Goal: Task Accomplishment & Management: Manage account settings

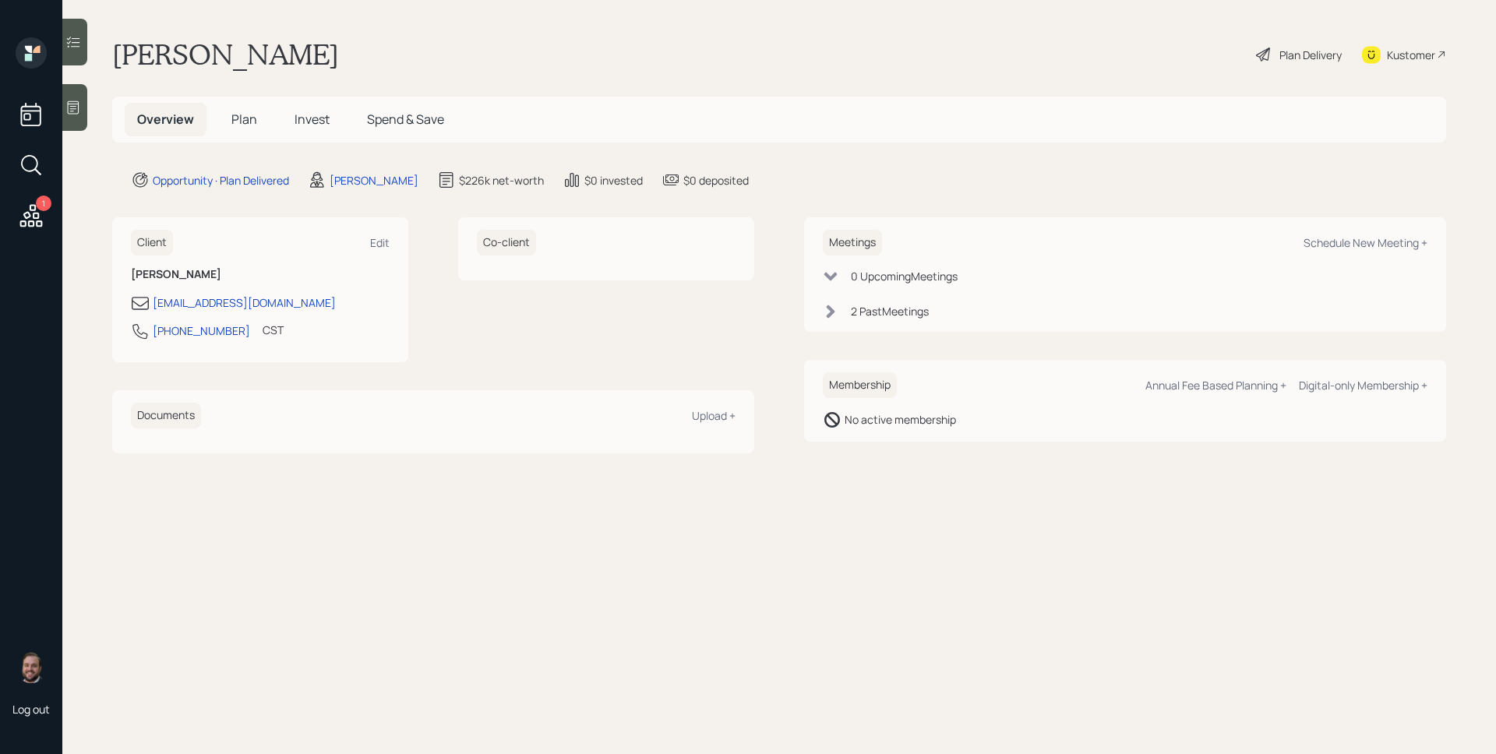
click at [1292, 47] on div "Plan Delivery" at bounding box center [1310, 55] width 62 height 16
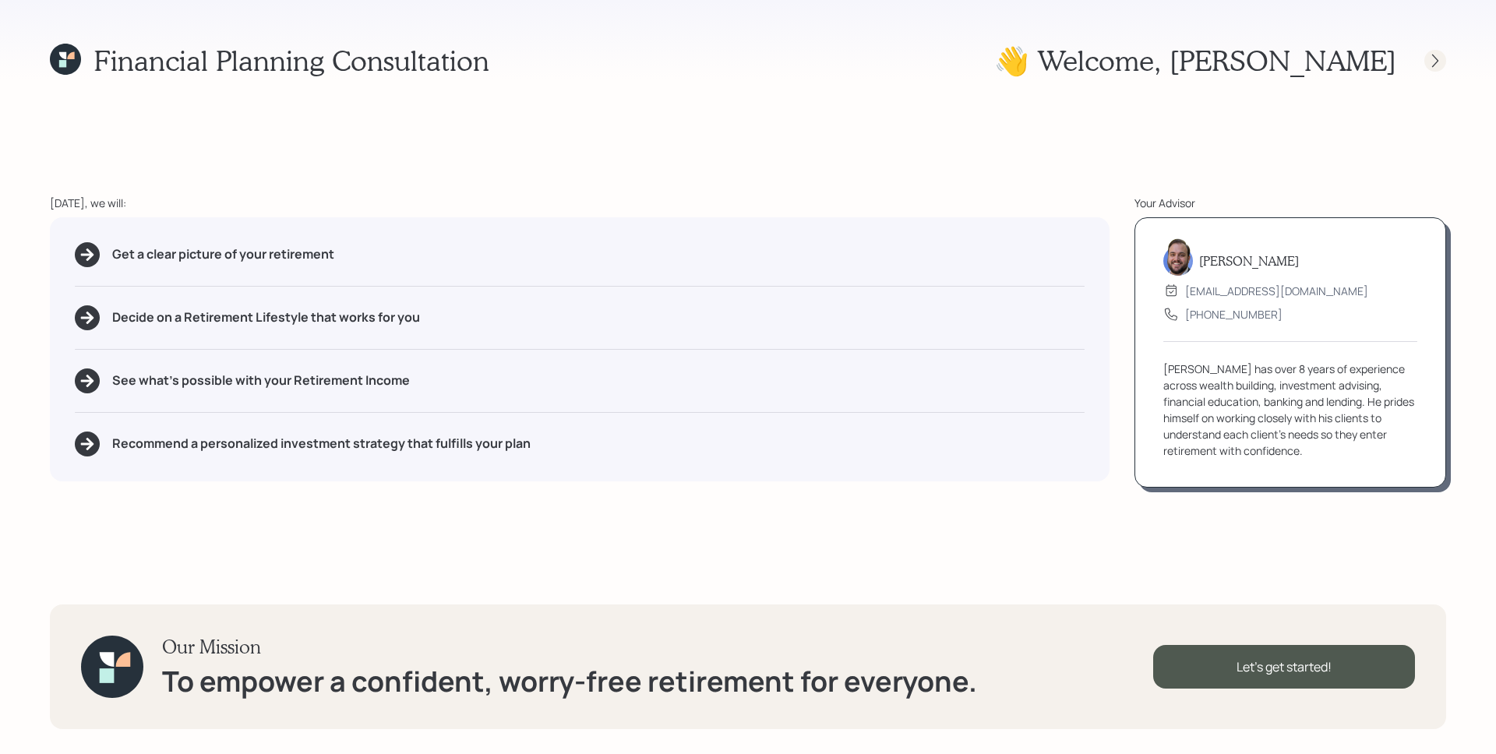
click at [1427, 63] on icon at bounding box center [1435, 61] width 16 height 16
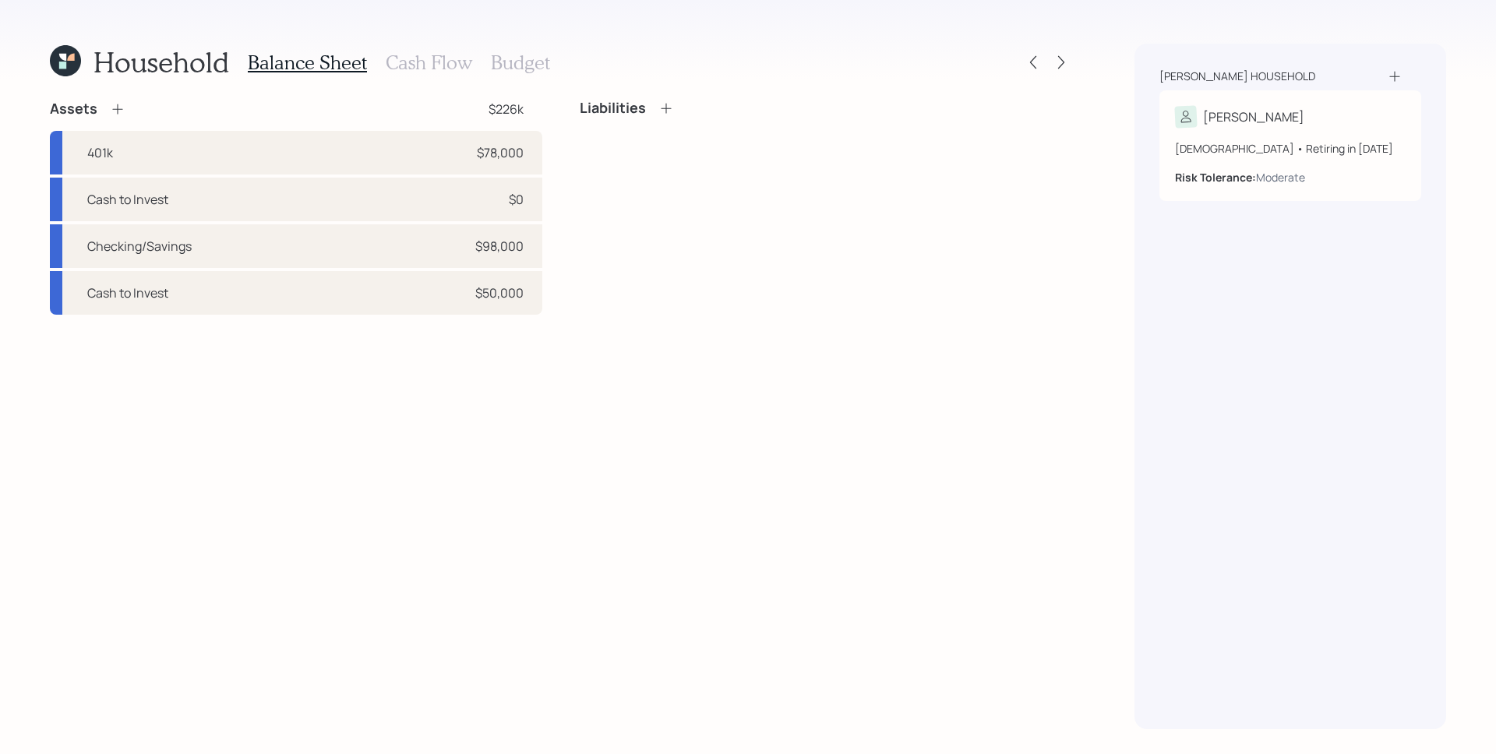
click at [401, 49] on div "Balance Sheet Cash Flow Budget" at bounding box center [399, 62] width 302 height 37
click at [410, 59] on h3 "Cash Flow" at bounding box center [429, 62] width 86 height 23
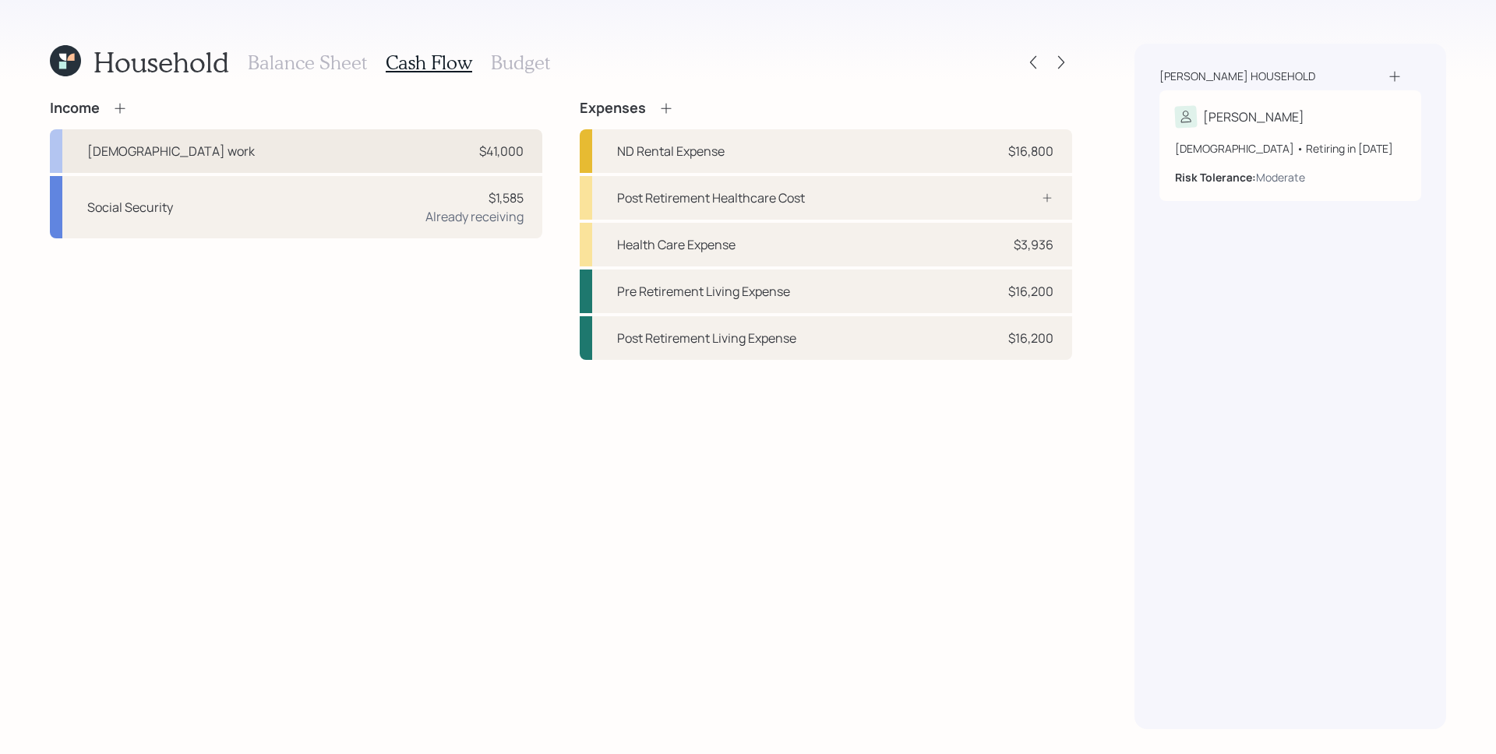
click at [418, 150] on div "Full-time work $41,000" at bounding box center [296, 151] width 492 height 44
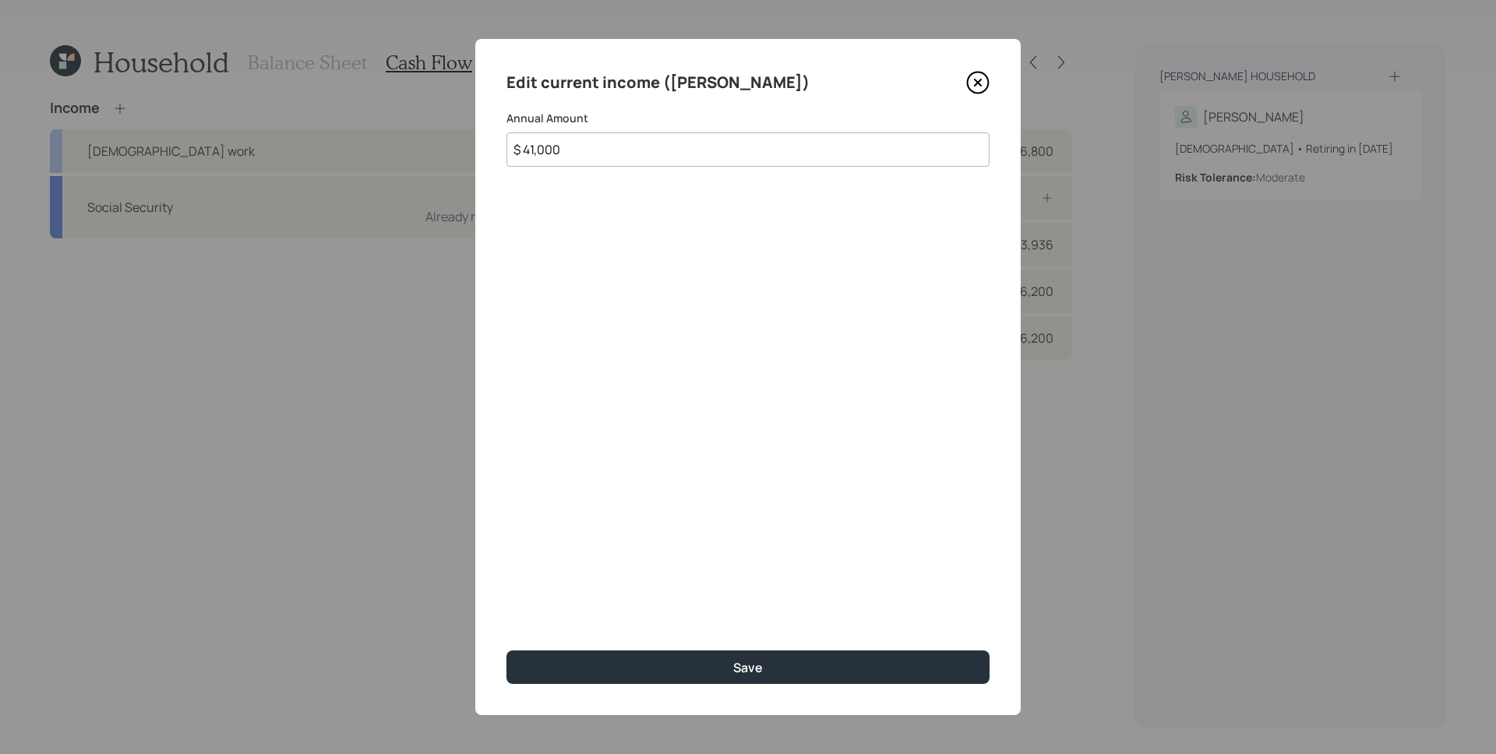
click at [642, 142] on input "$ 41,000" at bounding box center [747, 149] width 483 height 34
type input "$ 35,000"
click at [506, 651] on button "Save" at bounding box center [747, 668] width 483 height 34
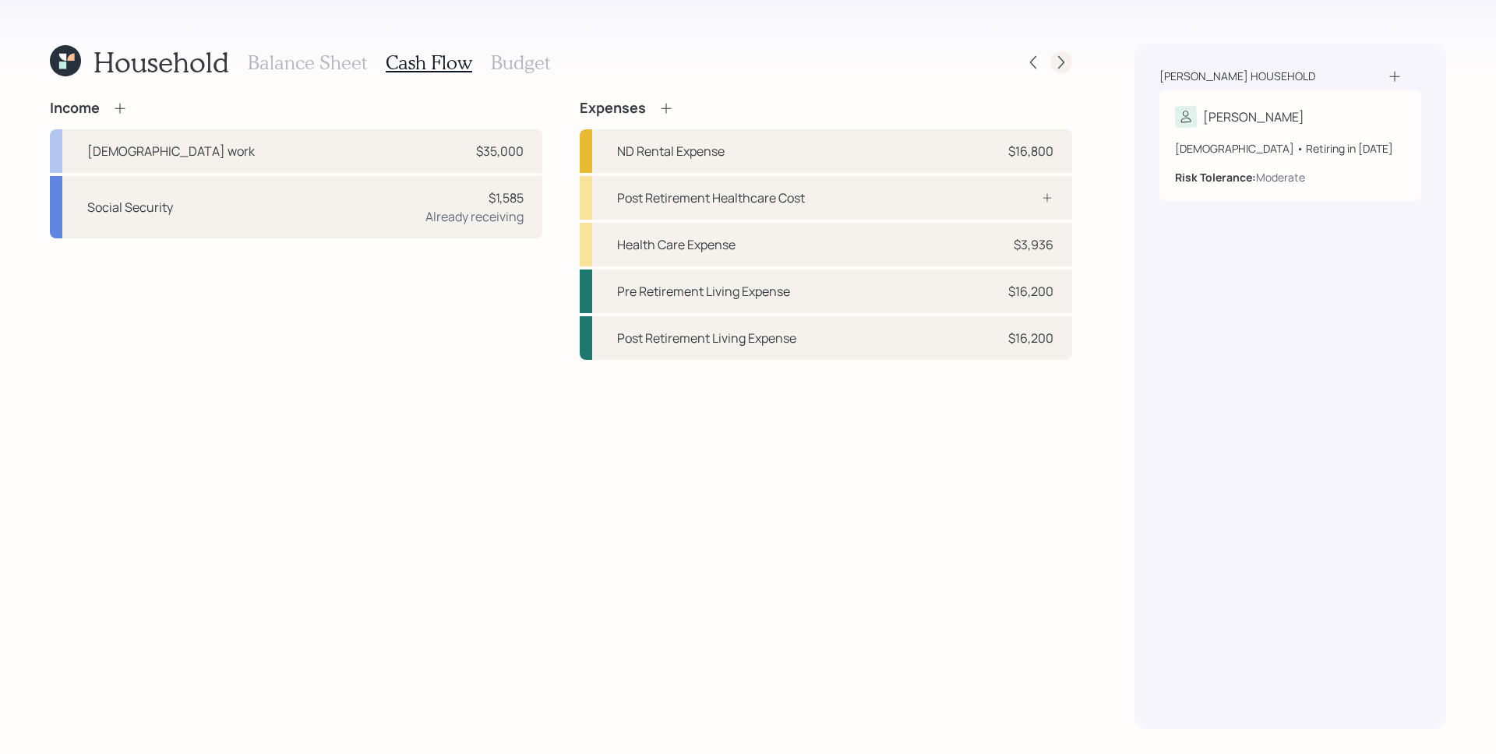
click at [1069, 58] on div at bounding box center [1061, 62] width 22 height 22
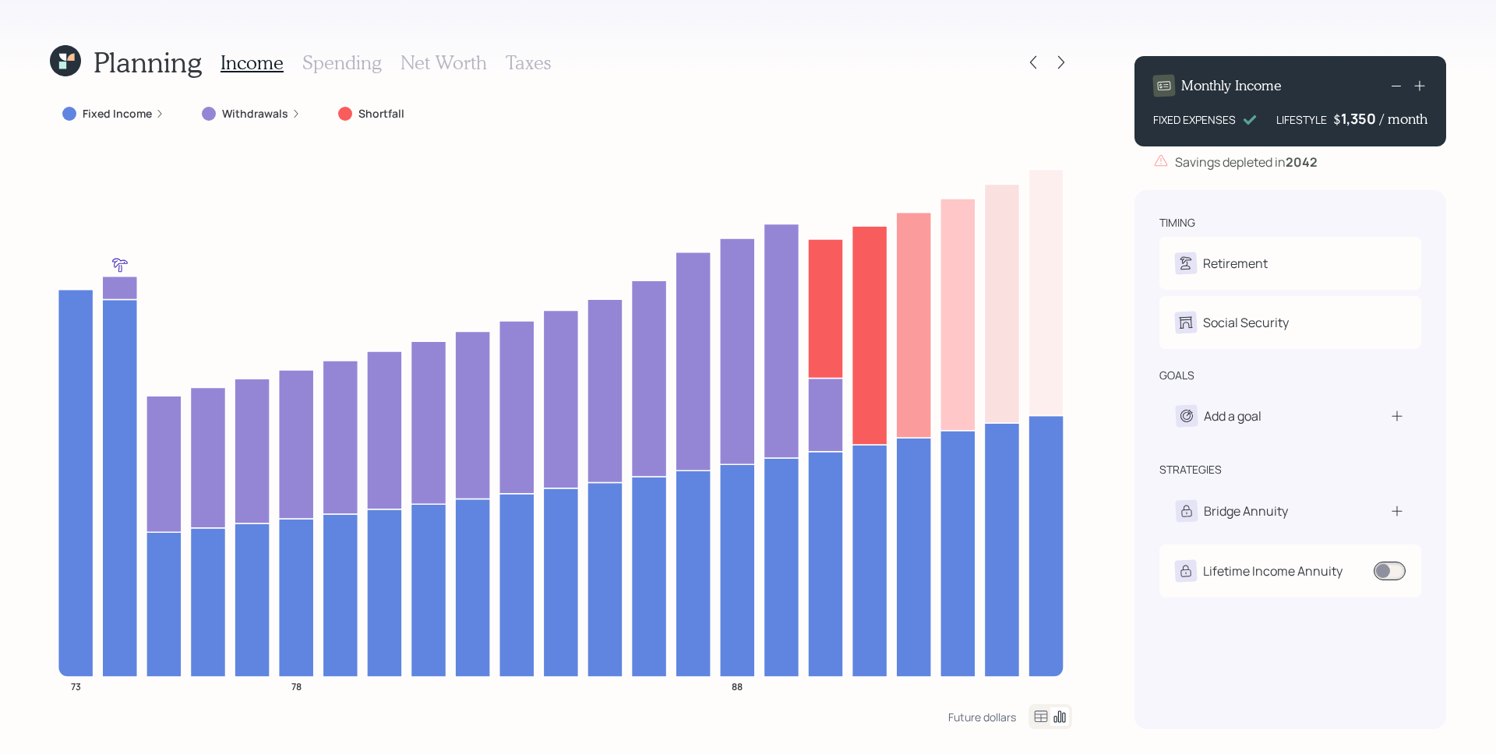
click at [146, 118] on label "Fixed Income" at bounding box center [117, 114] width 69 height 16
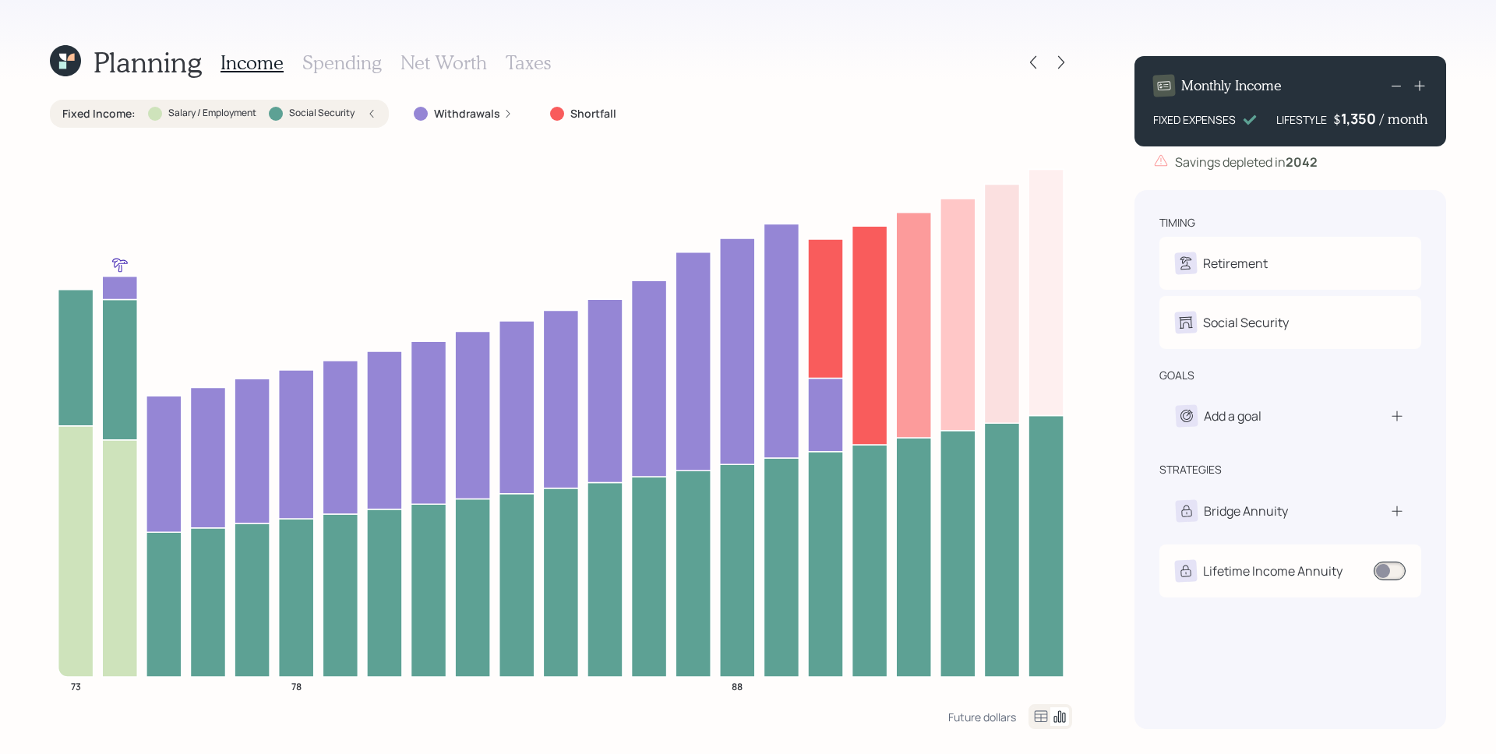
click at [322, 58] on h3 "Spending" at bounding box center [341, 62] width 79 height 23
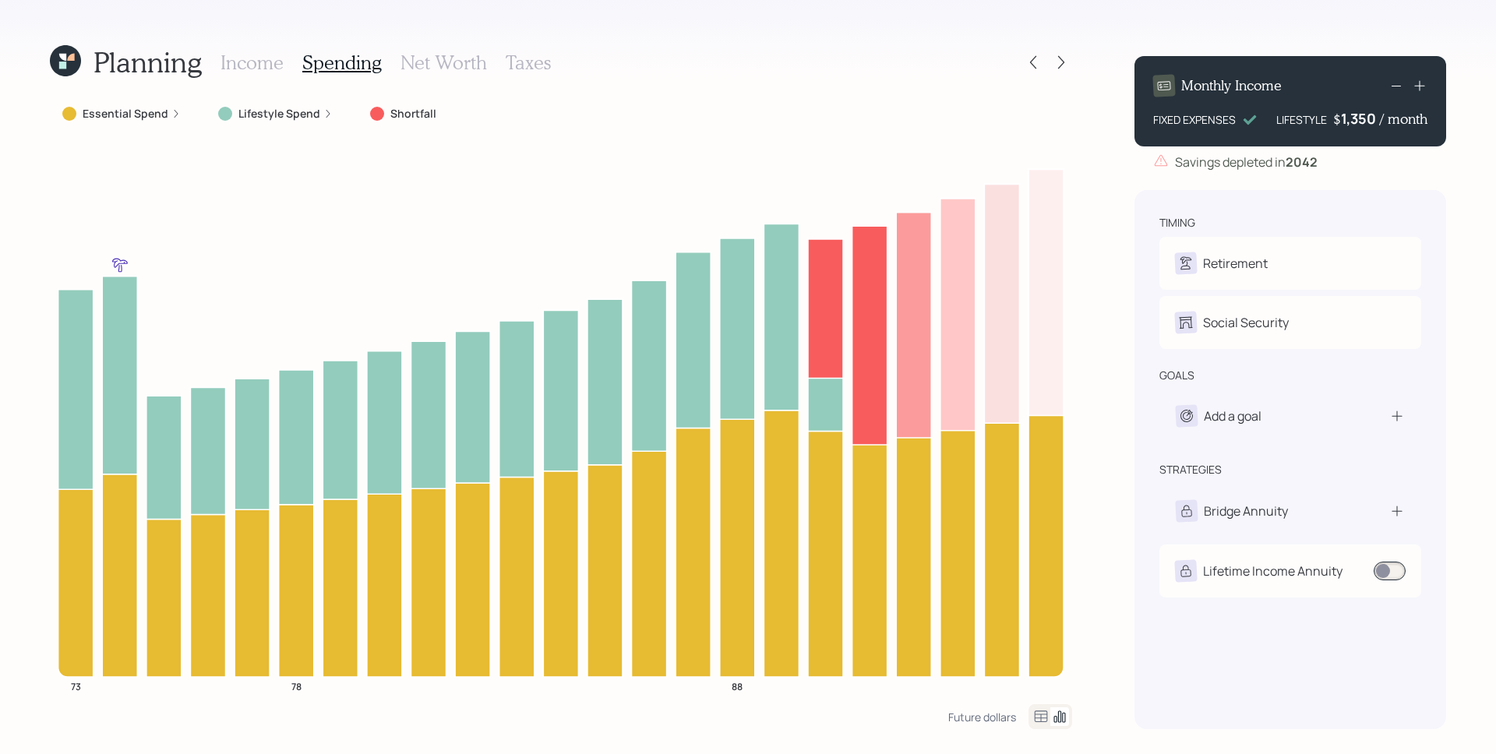
click at [350, 109] on div "Essential Spend Lifestyle Spend Shortfall" at bounding box center [561, 114] width 1022 height 28
click at [315, 108] on label "Lifestyle Spend" at bounding box center [279, 114] width 82 height 16
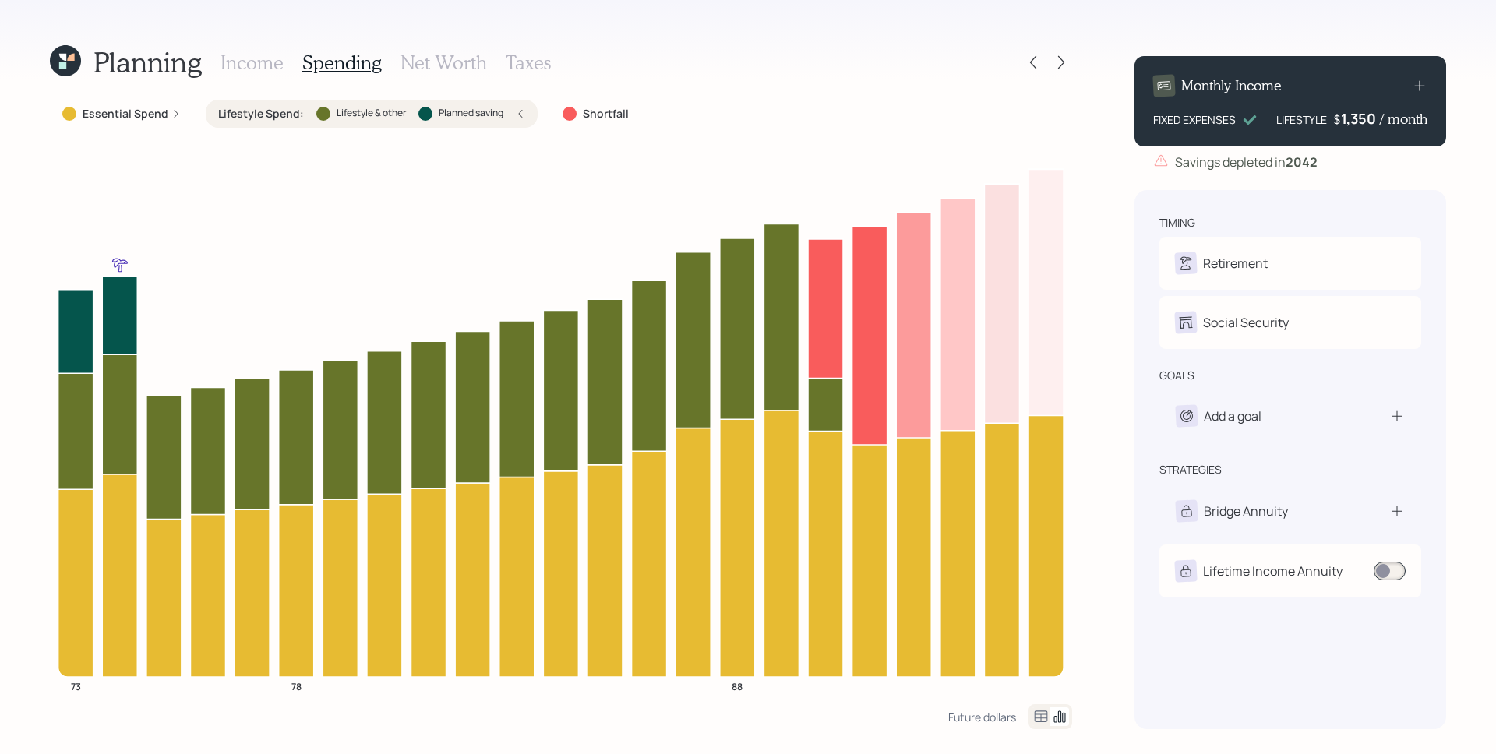
click at [62, 57] on icon at bounding box center [62, 57] width 7 height 7
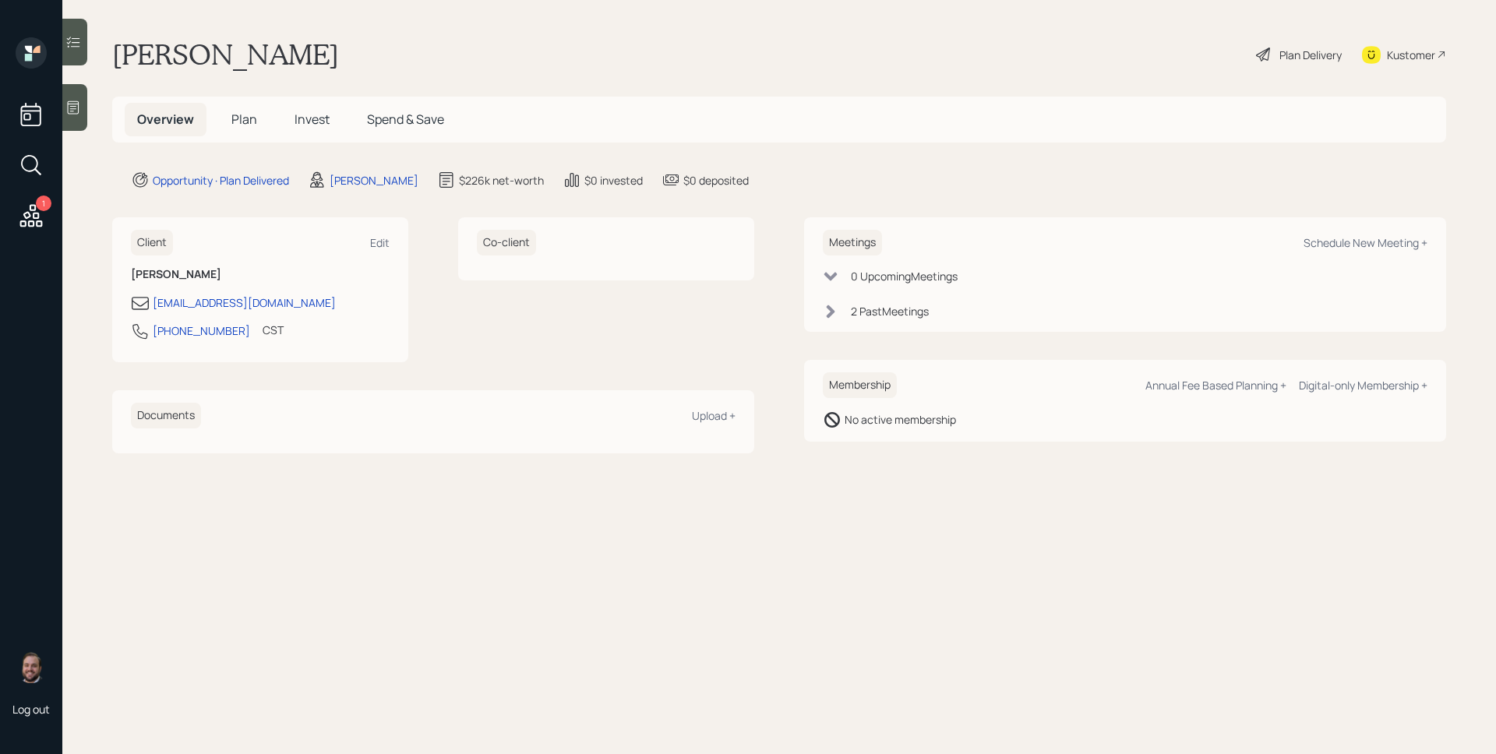
click at [247, 122] on span "Plan" at bounding box center [244, 119] width 26 height 17
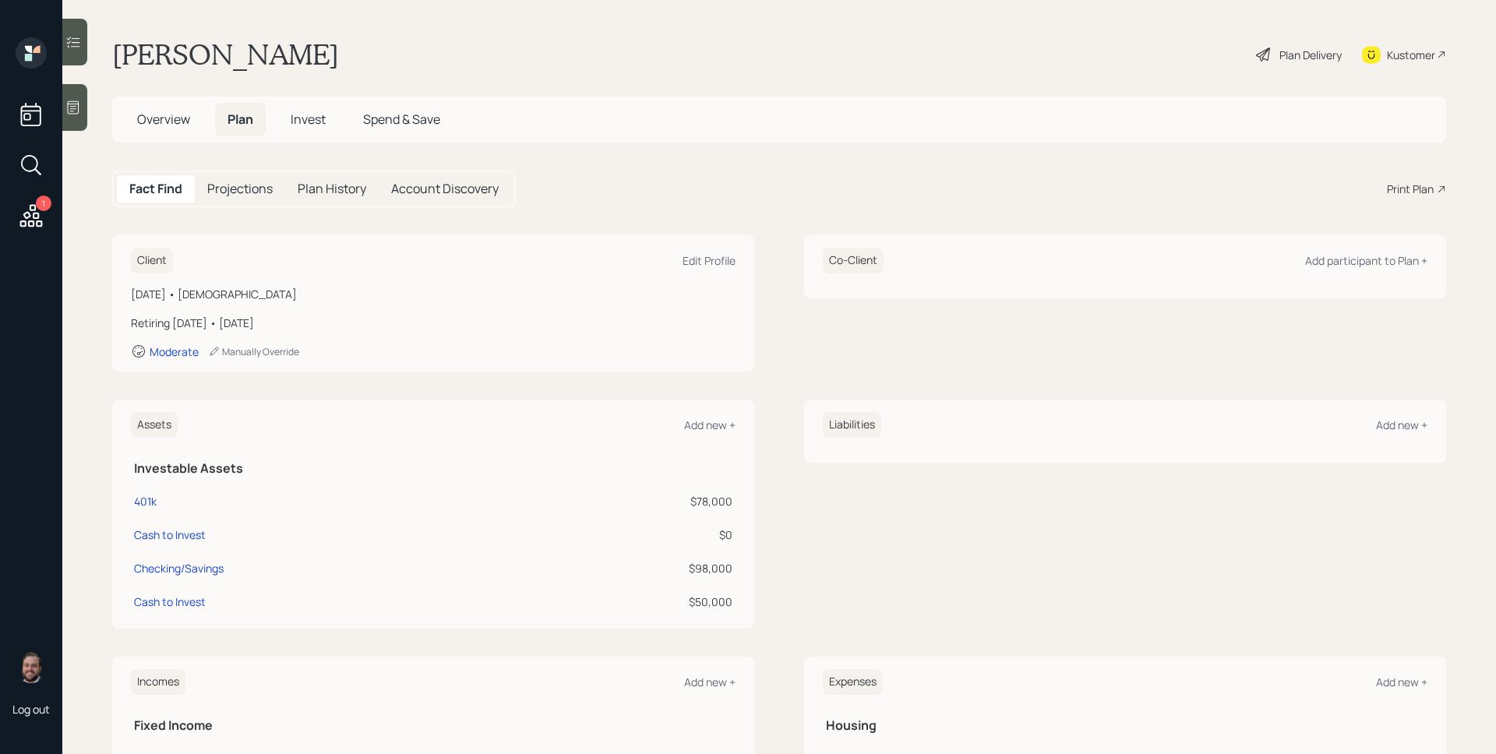
click at [1418, 191] on div "Print Plan" at bounding box center [1410, 189] width 47 height 16
